Goal: Navigation & Orientation: Find specific page/section

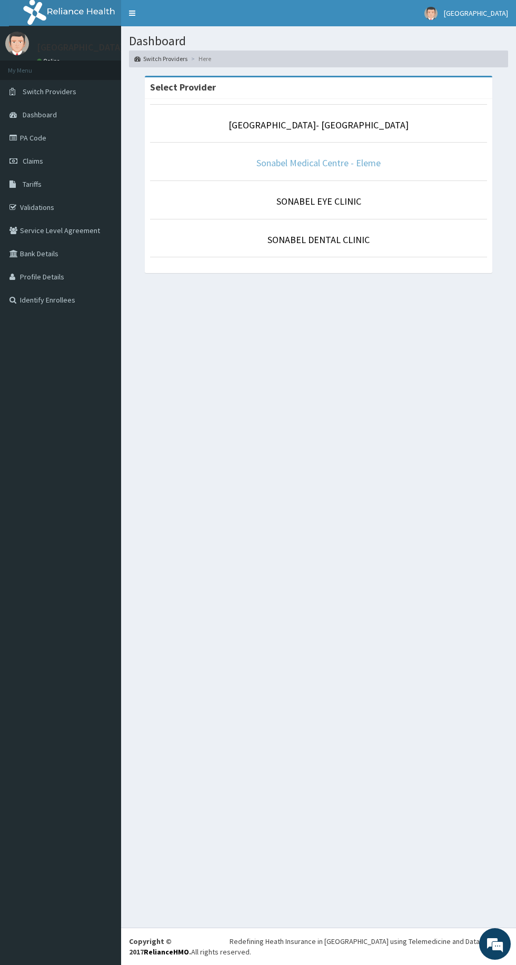
click at [378, 163] on link "Sonabel Medical Centre - Eleme" at bounding box center [318, 163] width 124 height 12
